Goal: Navigation & Orientation: Find specific page/section

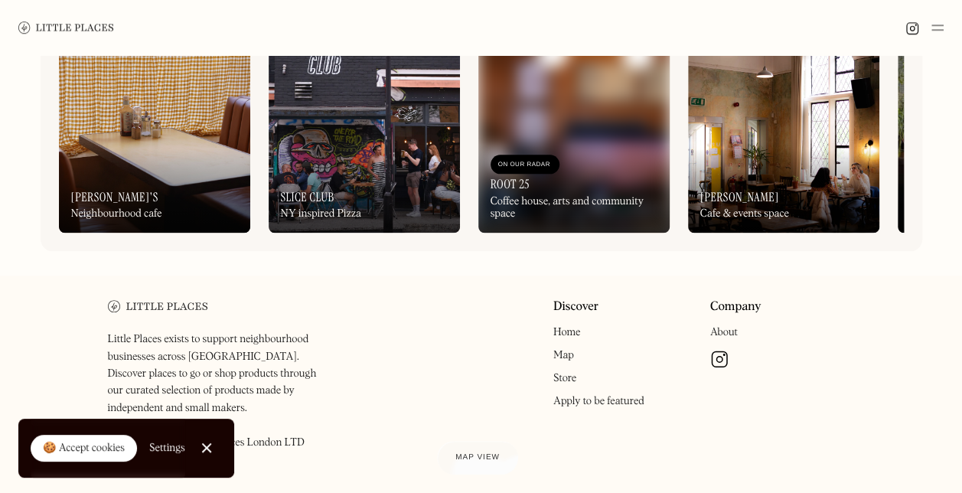
scroll to position [765, 0]
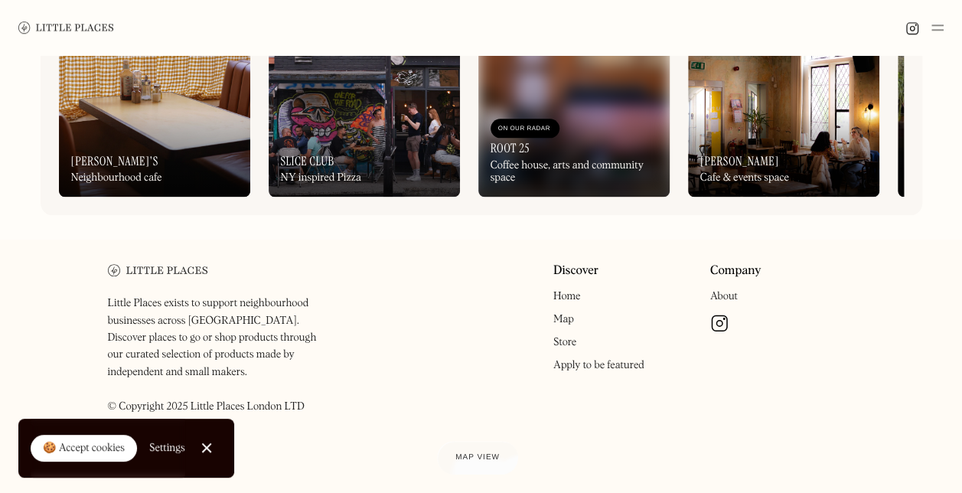
click at [560, 325] on link "Map" at bounding box center [563, 319] width 21 height 11
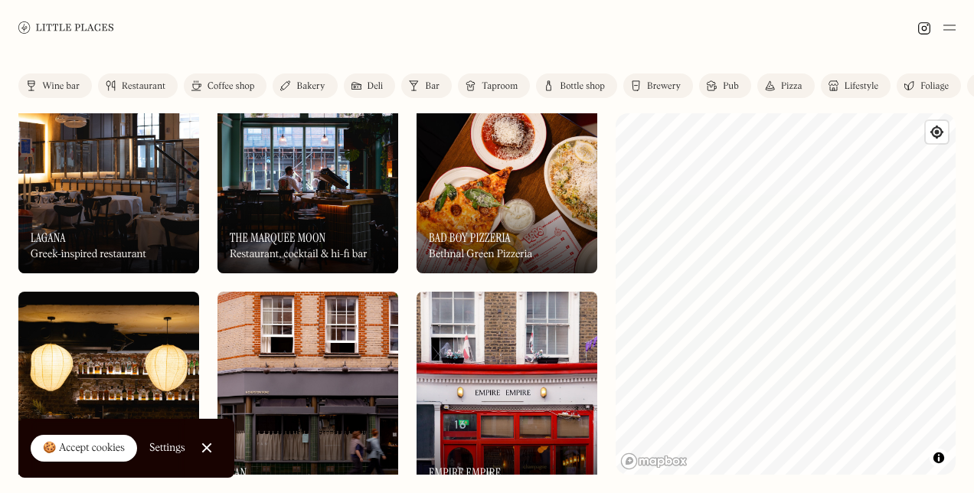
scroll to position [59, 0]
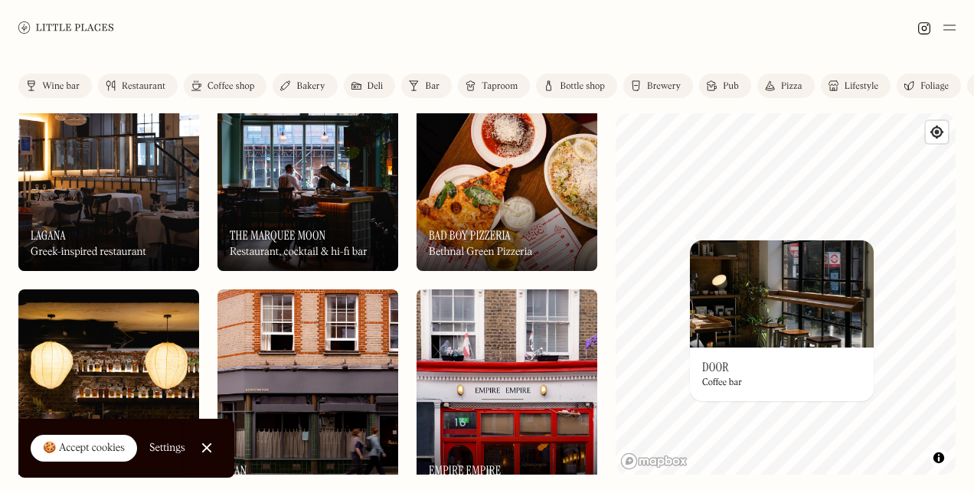
click at [706, 269] on img at bounding box center [782, 293] width 184 height 107
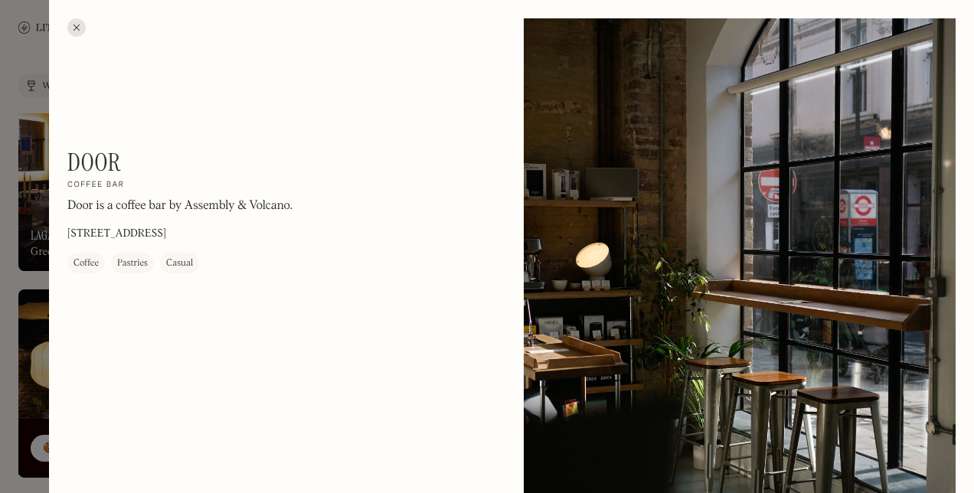
click at [73, 26] on div at bounding box center [76, 27] width 18 height 18
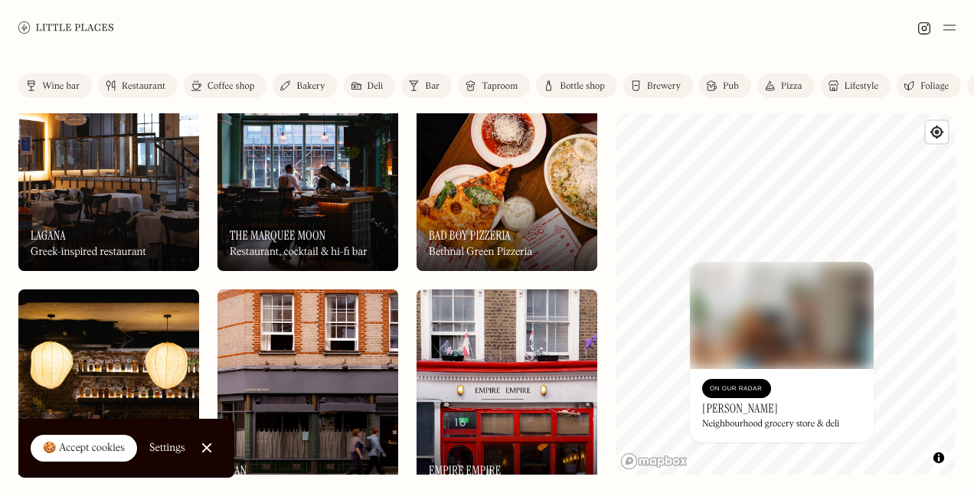
click at [805, 398] on div "On Our Radar Gladwell's Neighbourhood grocery store & deli" at bounding box center [782, 405] width 184 height 73
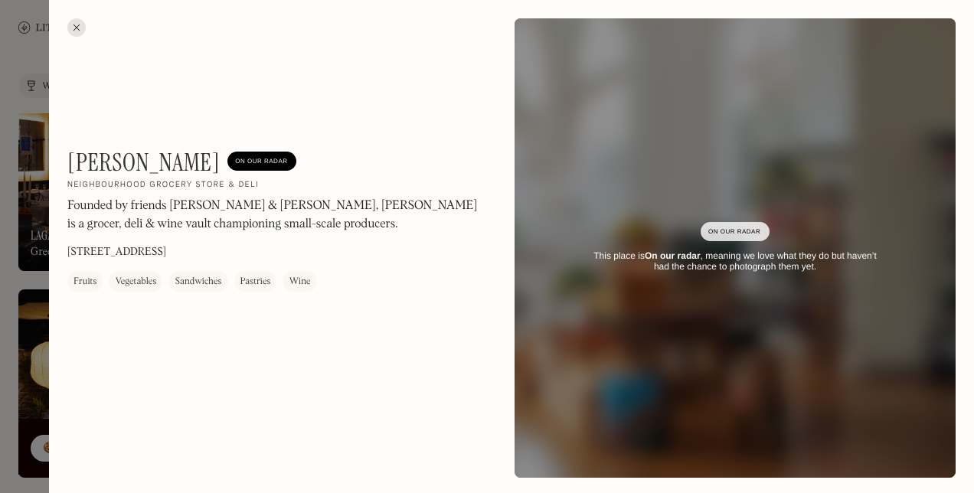
click at [77, 26] on div at bounding box center [76, 27] width 18 height 18
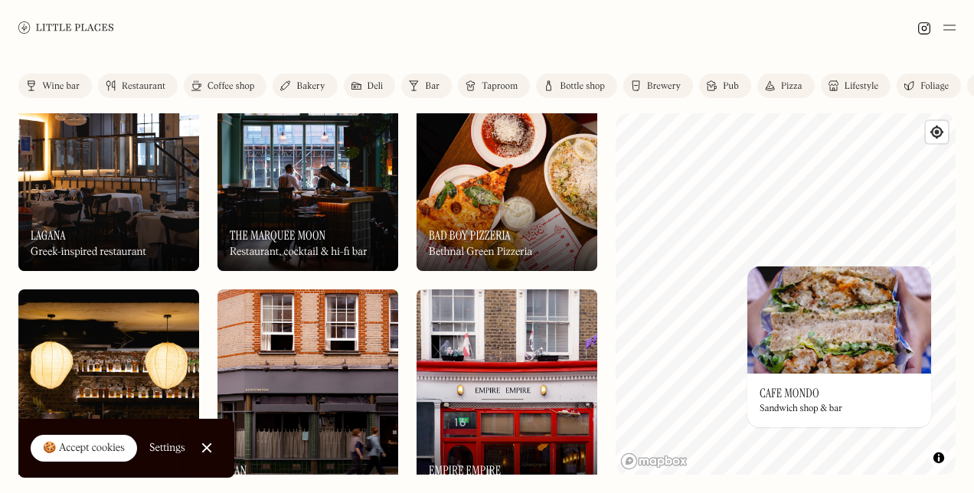
click at [852, 375] on div "On Our Radar Cafe Mondo Sandwich shop & bar" at bounding box center [839, 401] width 184 height 54
